Goal: Information Seeking & Learning: Learn about a topic

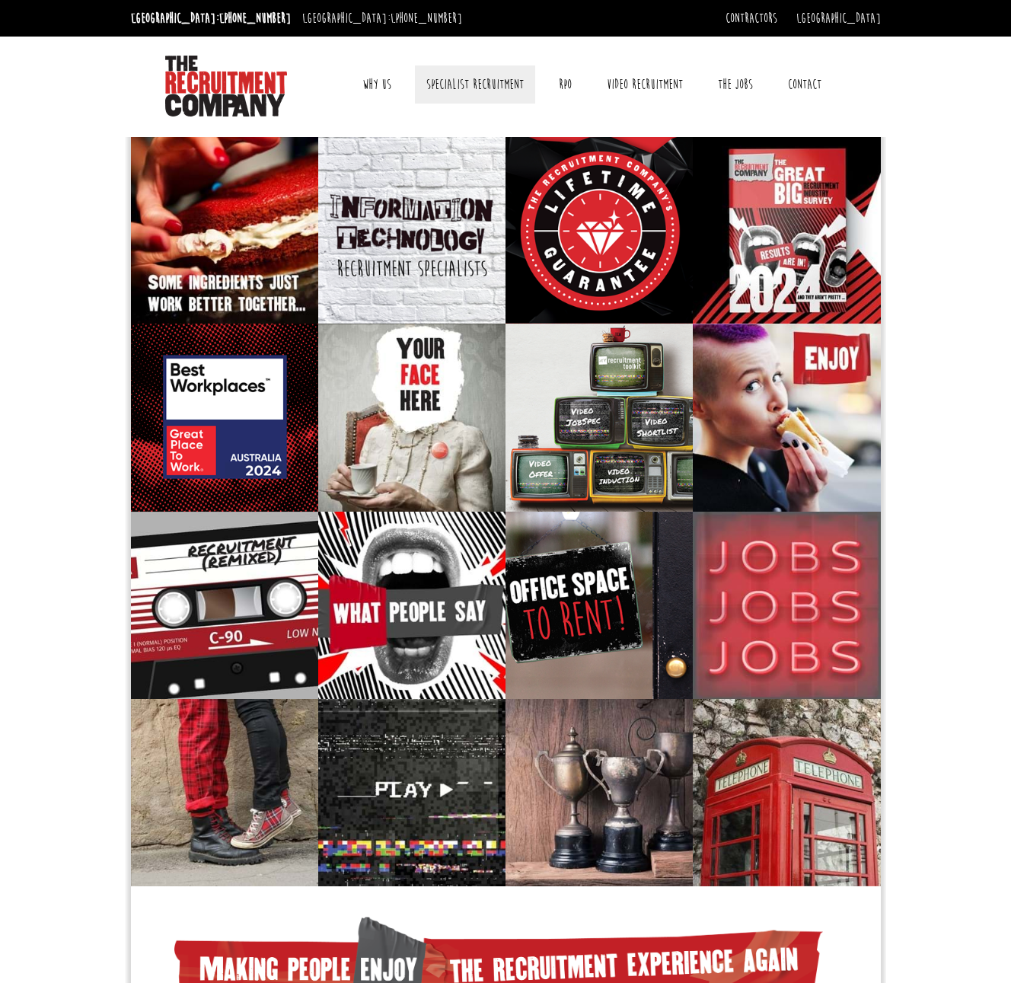
click at [498, 85] on link "Specialist Recruitment" at bounding box center [475, 84] width 120 height 38
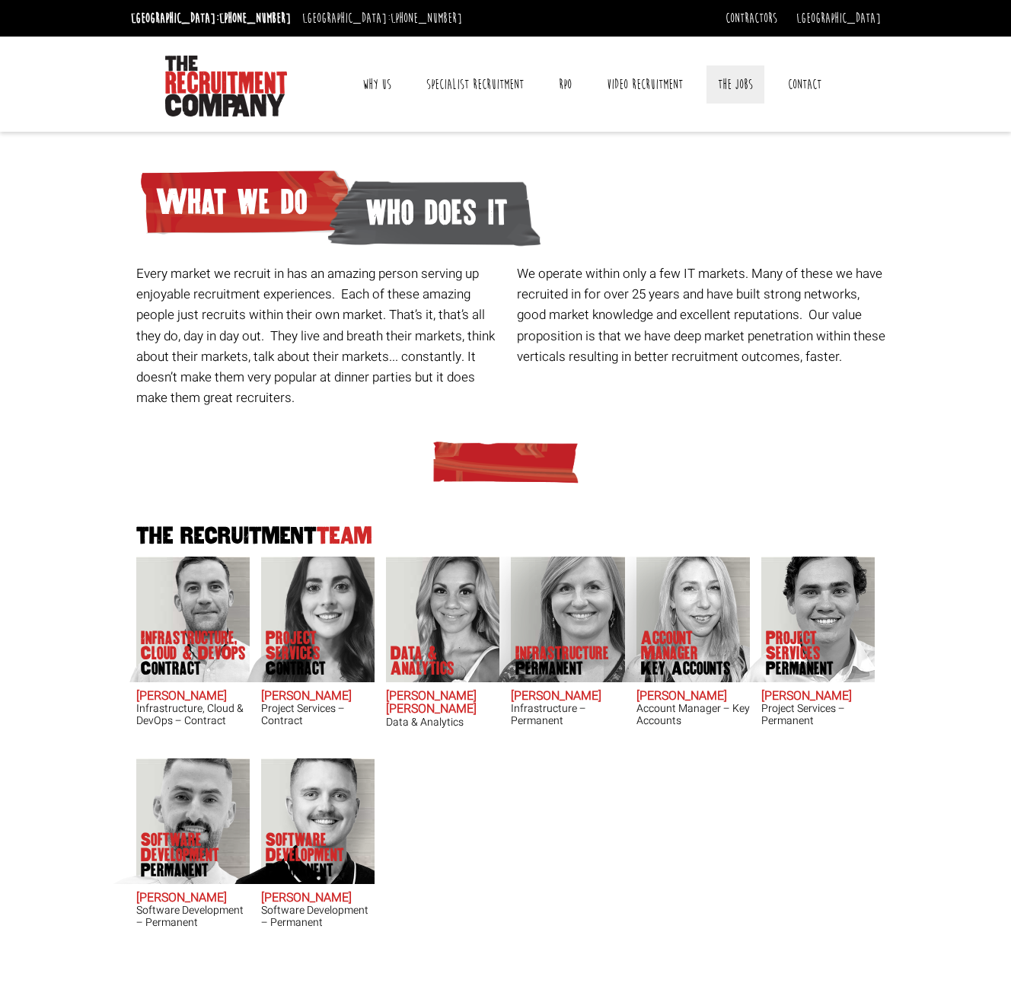
click at [732, 79] on link "The Jobs" at bounding box center [736, 84] width 58 height 38
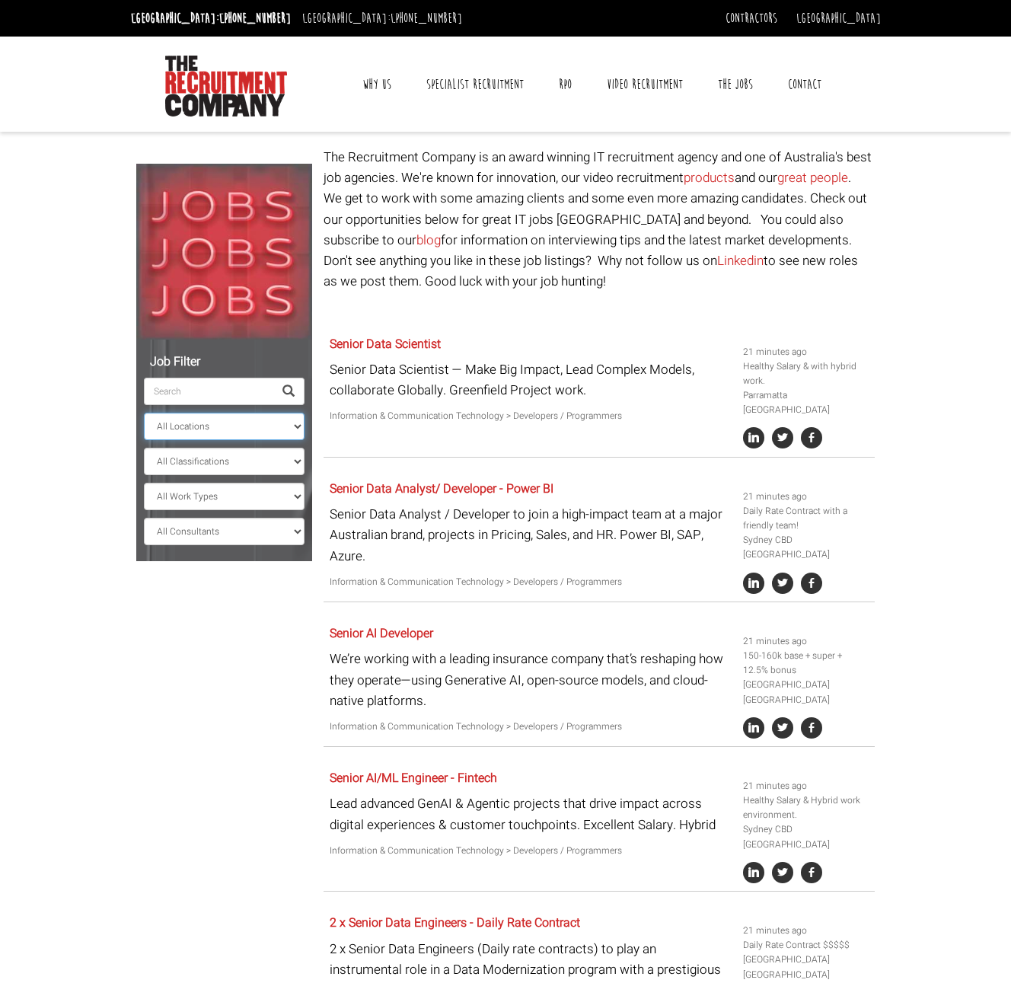
select select "Sydney CBD"
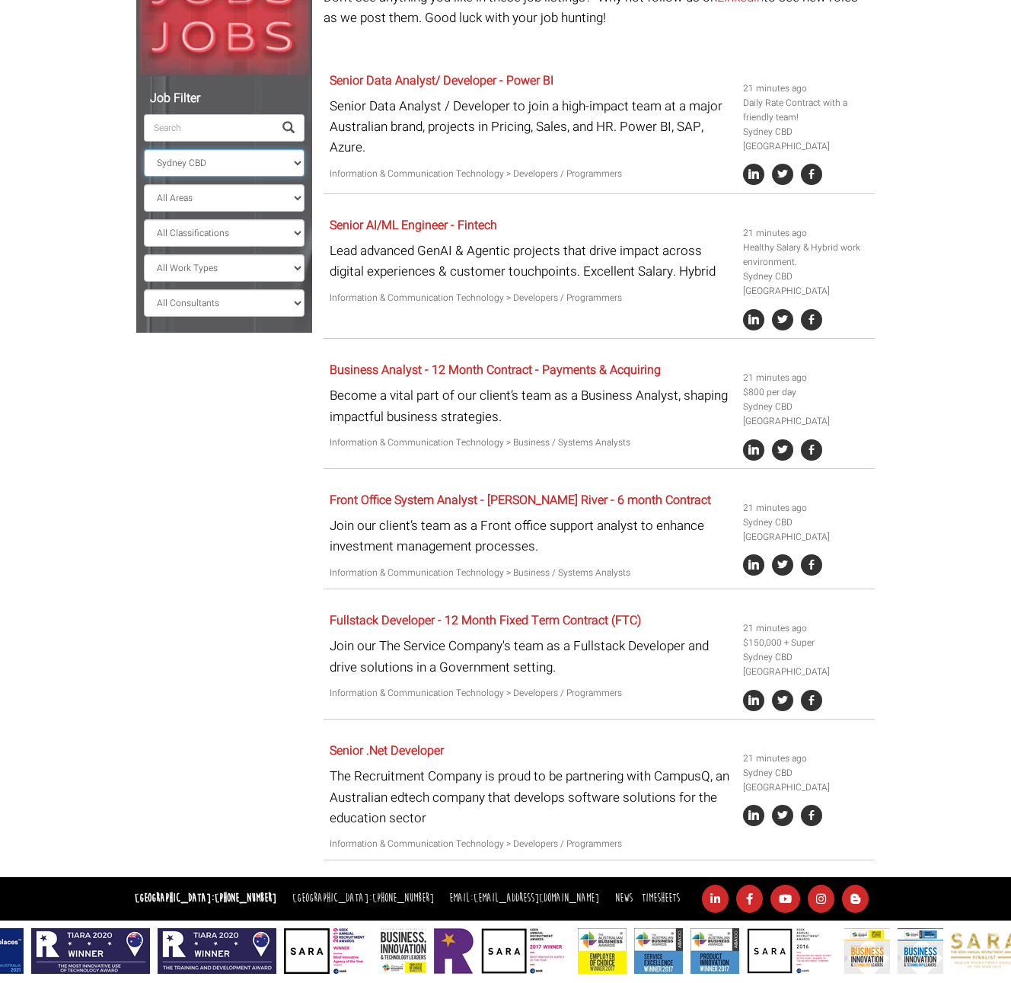
scroll to position [123, 0]
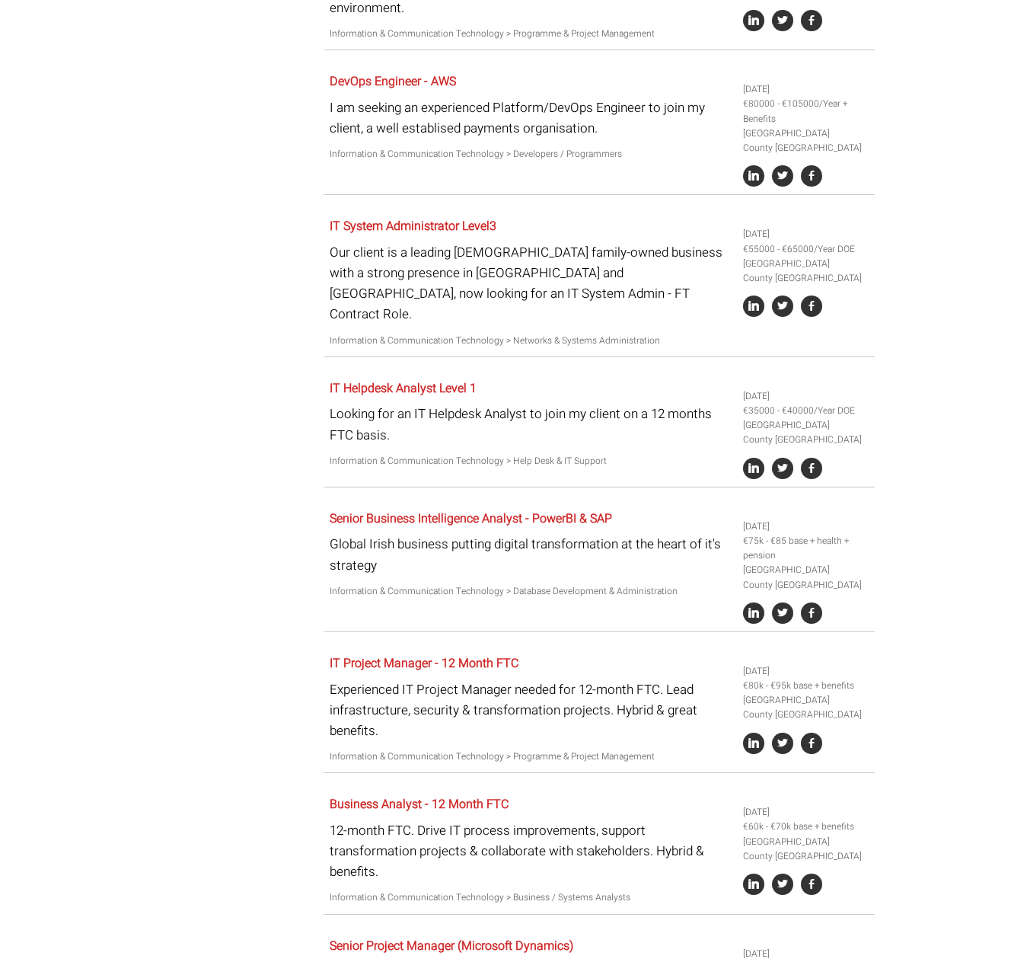
scroll to position [3272, 0]
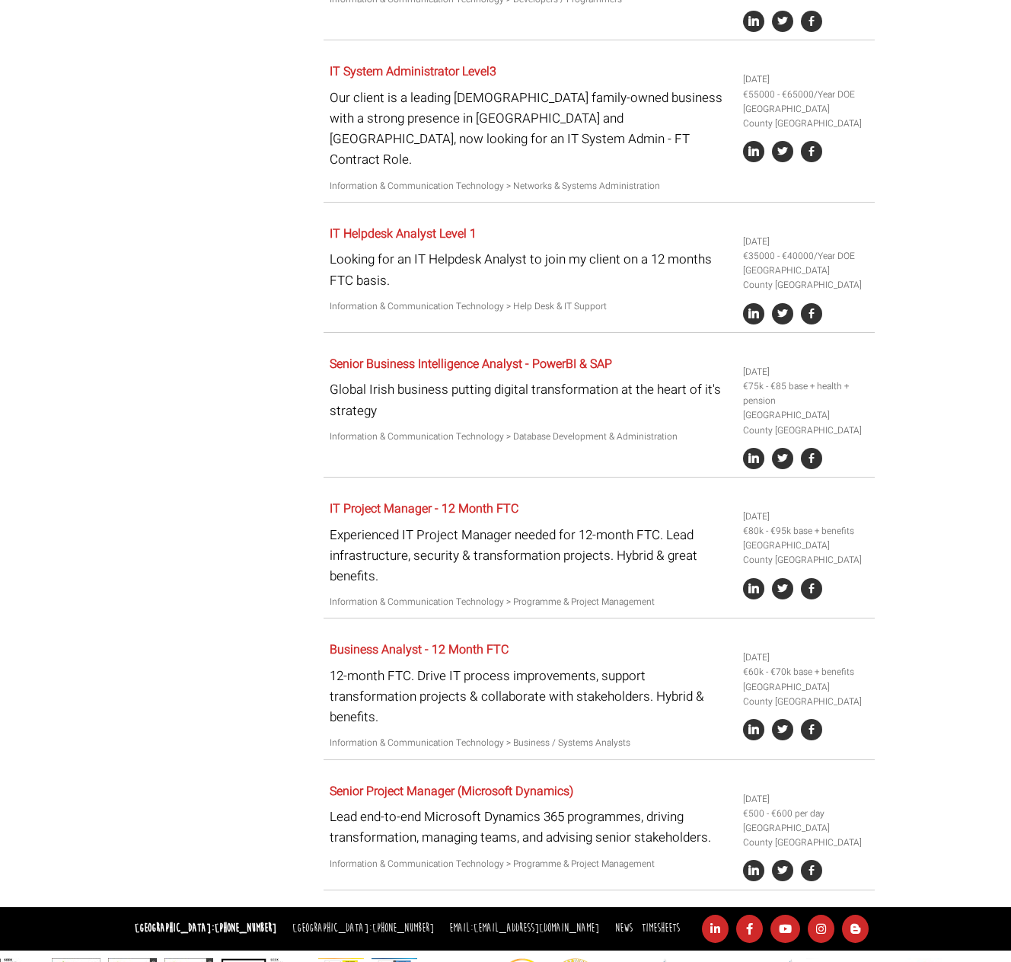
drag, startPoint x: 362, startPoint y: 496, endPoint x: 251, endPoint y: 59, distance: 450.1
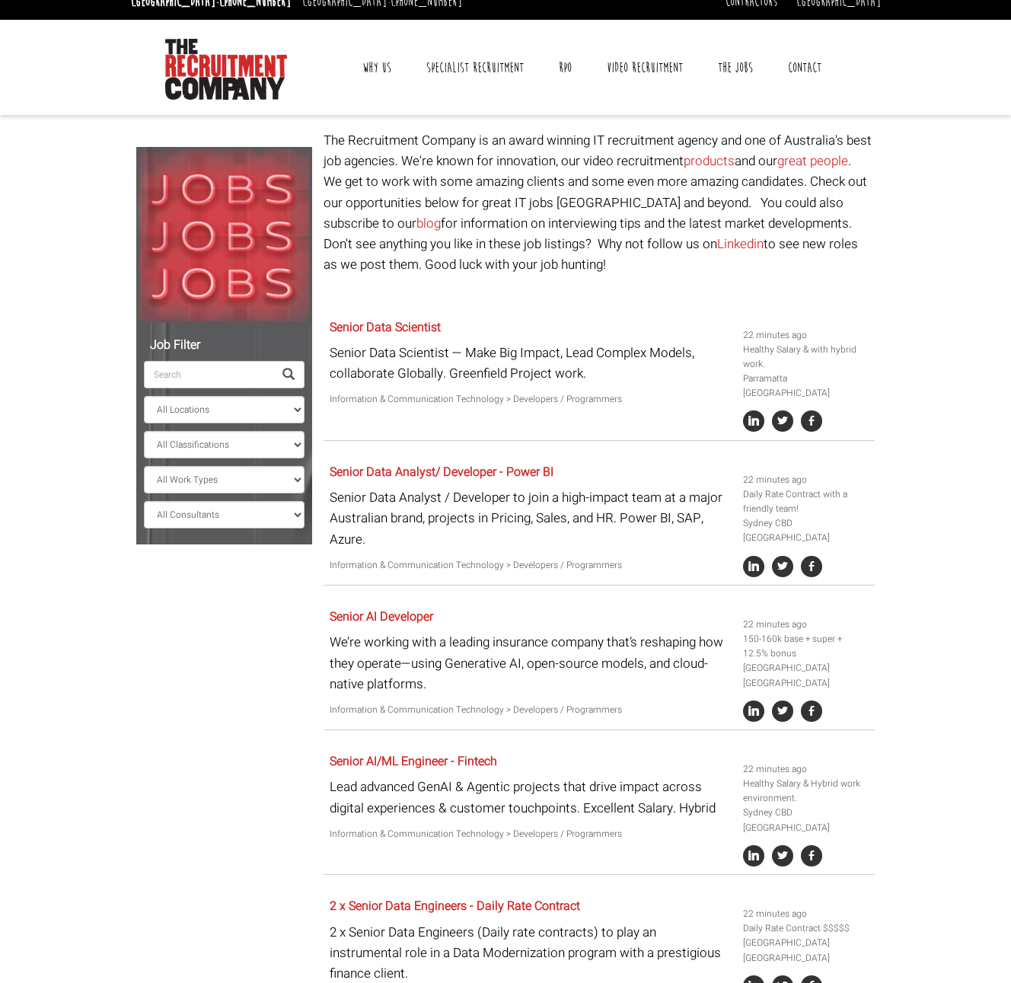
scroll to position [0, 0]
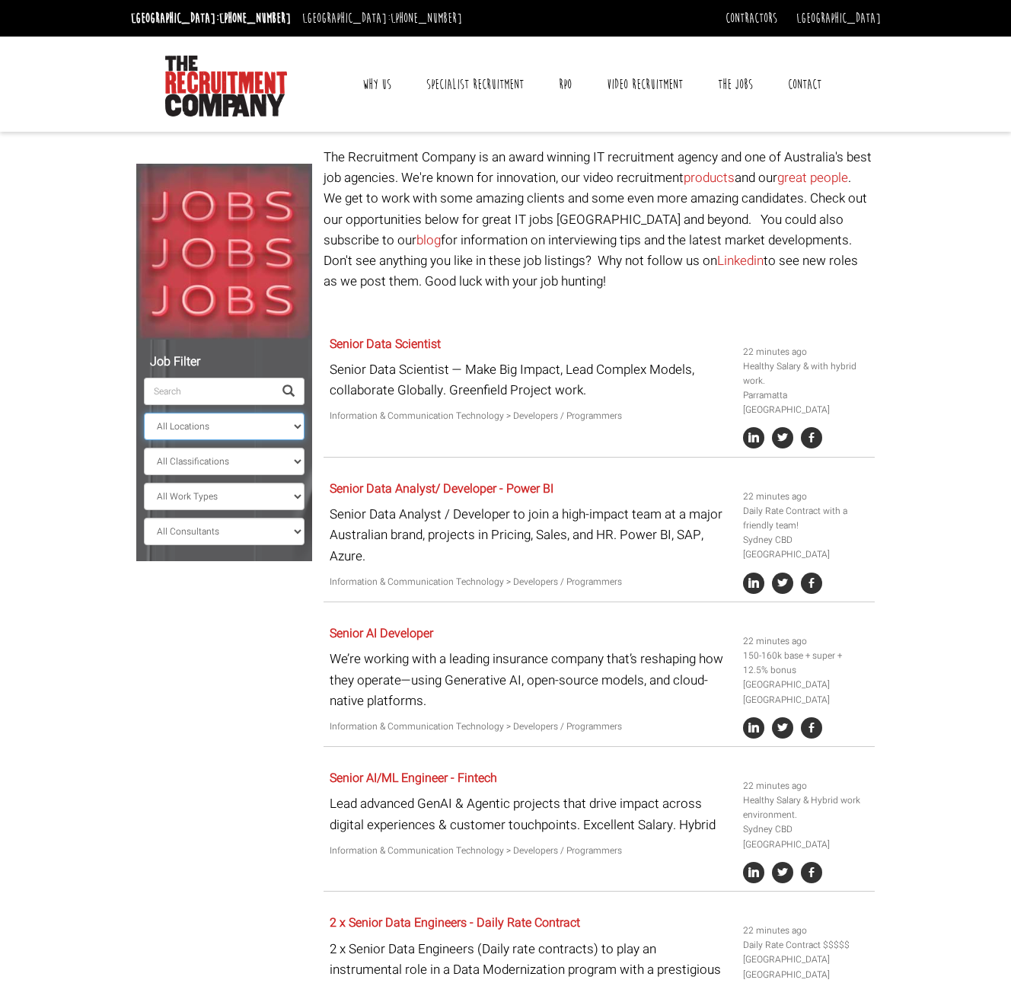
select select "[GEOGRAPHIC_DATA]"
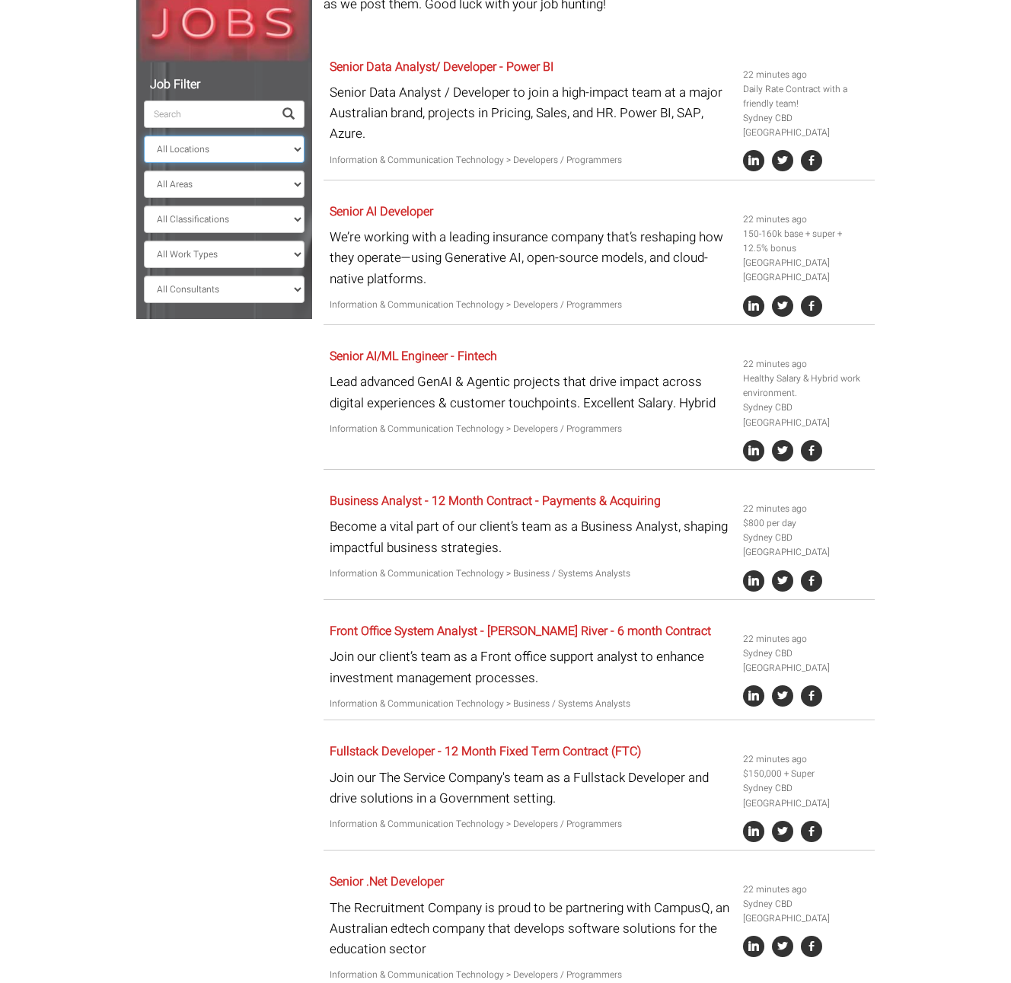
scroll to position [527, 0]
